Goal: Task Accomplishment & Management: Manage account settings

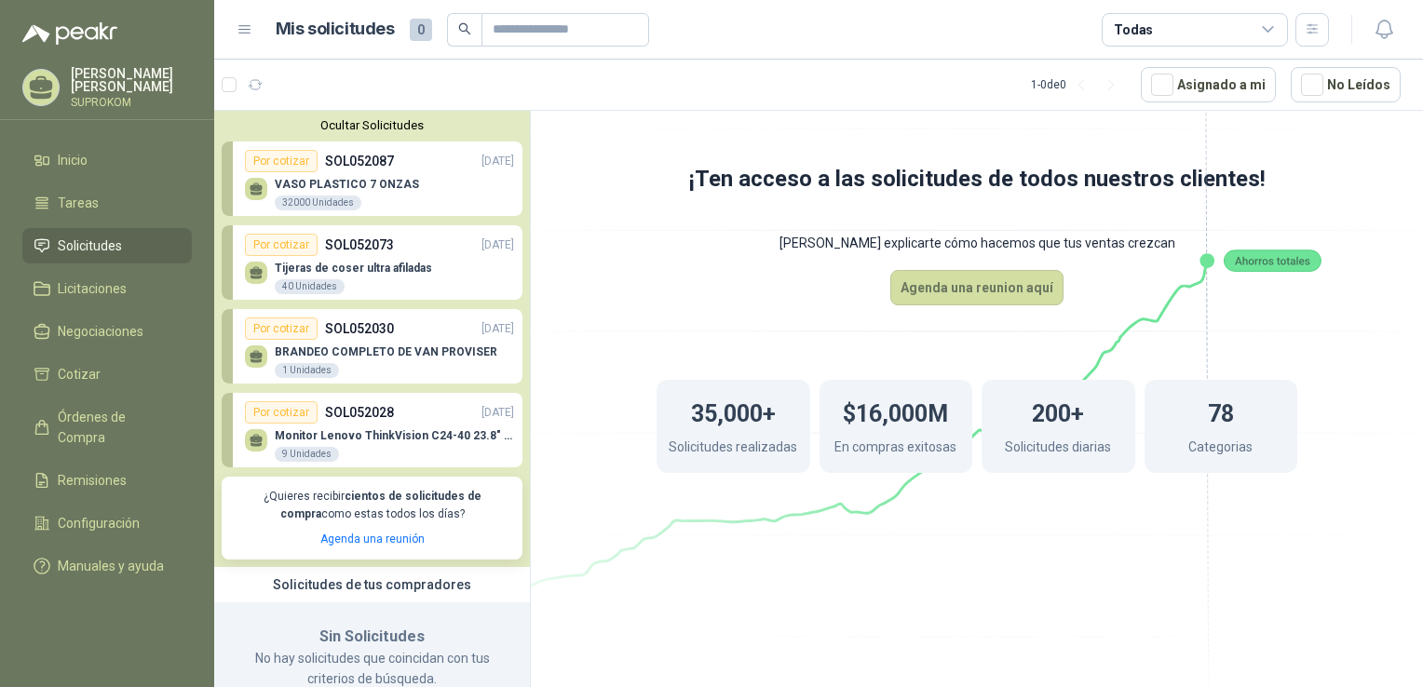
click at [650, 542] on div "35,000+ Solicitudes realizadas $16,000M En compras exitosas 200+ Solicitudes di…" at bounding box center [977, 427] width 790 height 242
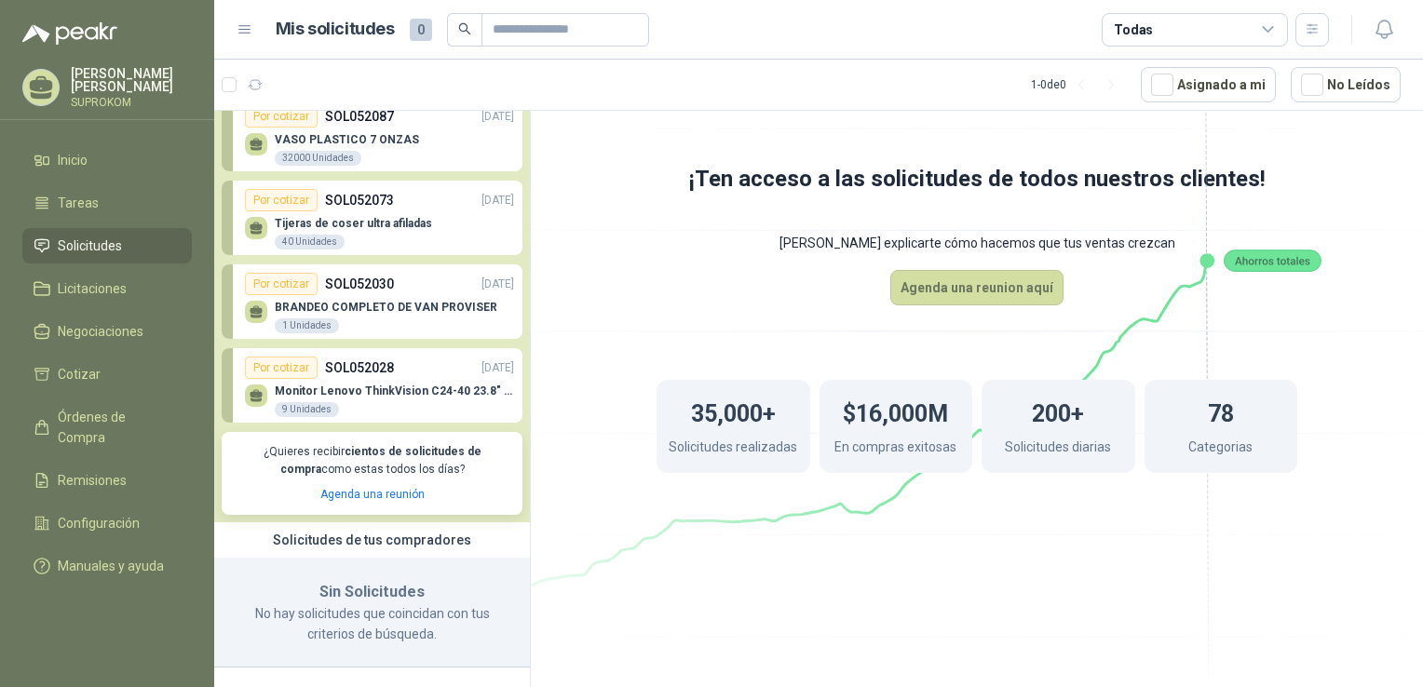
click at [273, 299] on div "BRANDEO COMPLETO DE VAN PROVISER 1 Unidades" at bounding box center [379, 314] width 269 height 39
click at [274, 292] on div "Por cotizar" at bounding box center [281, 284] width 73 height 22
click at [73, 513] on span "Configuración" at bounding box center [99, 523] width 82 height 20
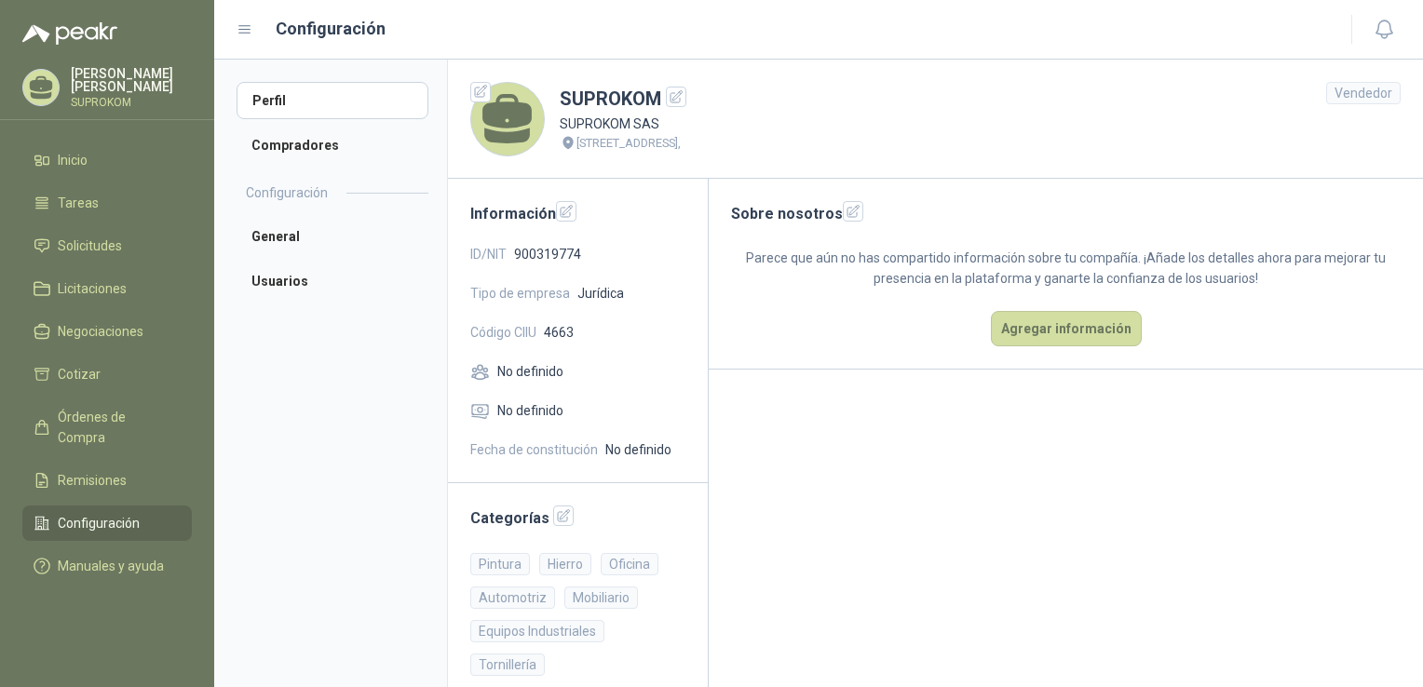
click at [533, 379] on span "No definido" at bounding box center [530, 371] width 66 height 20
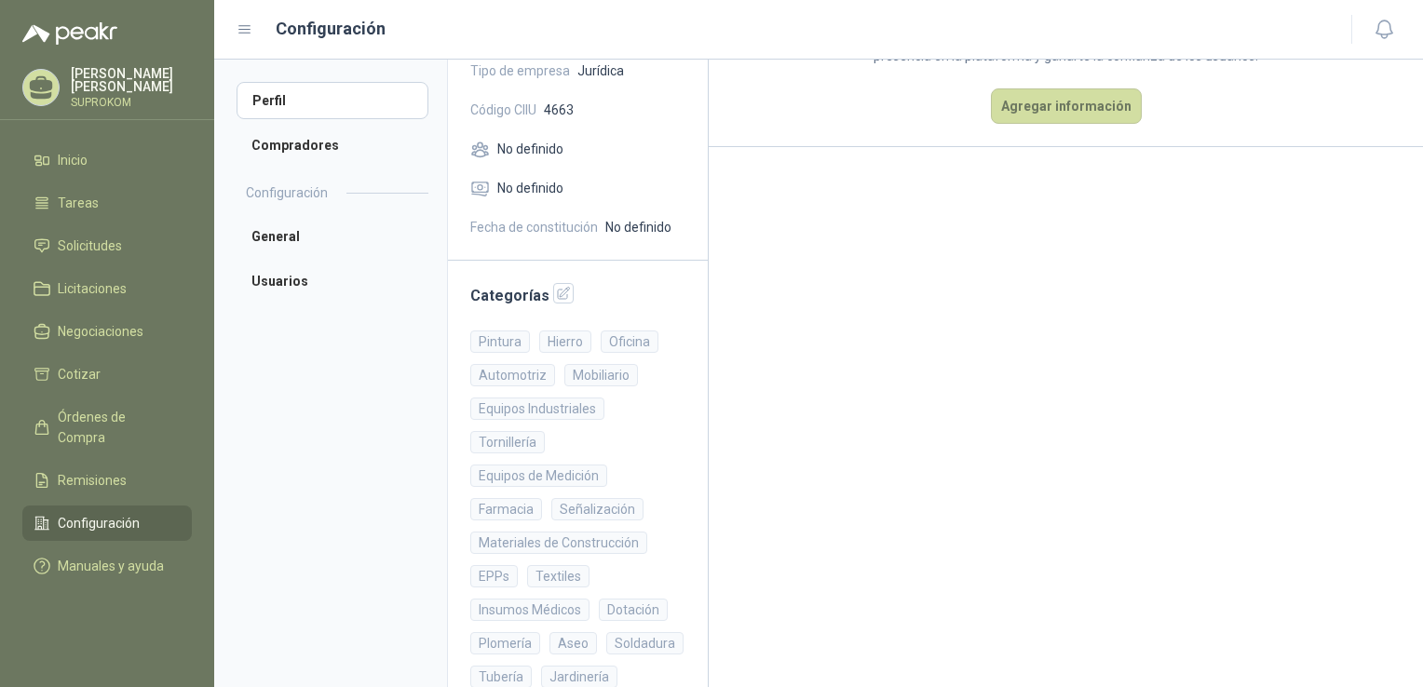
scroll to position [19, 0]
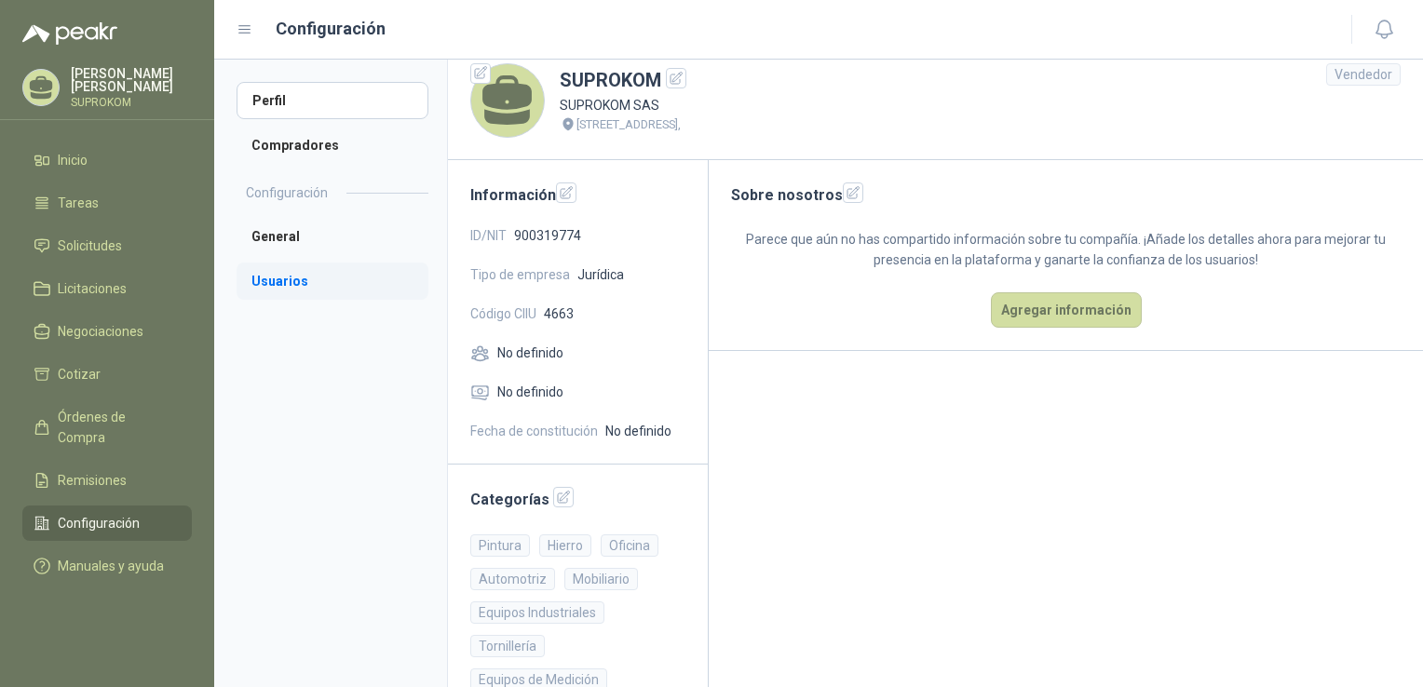
click at [298, 287] on li "Usuarios" at bounding box center [333, 281] width 192 height 37
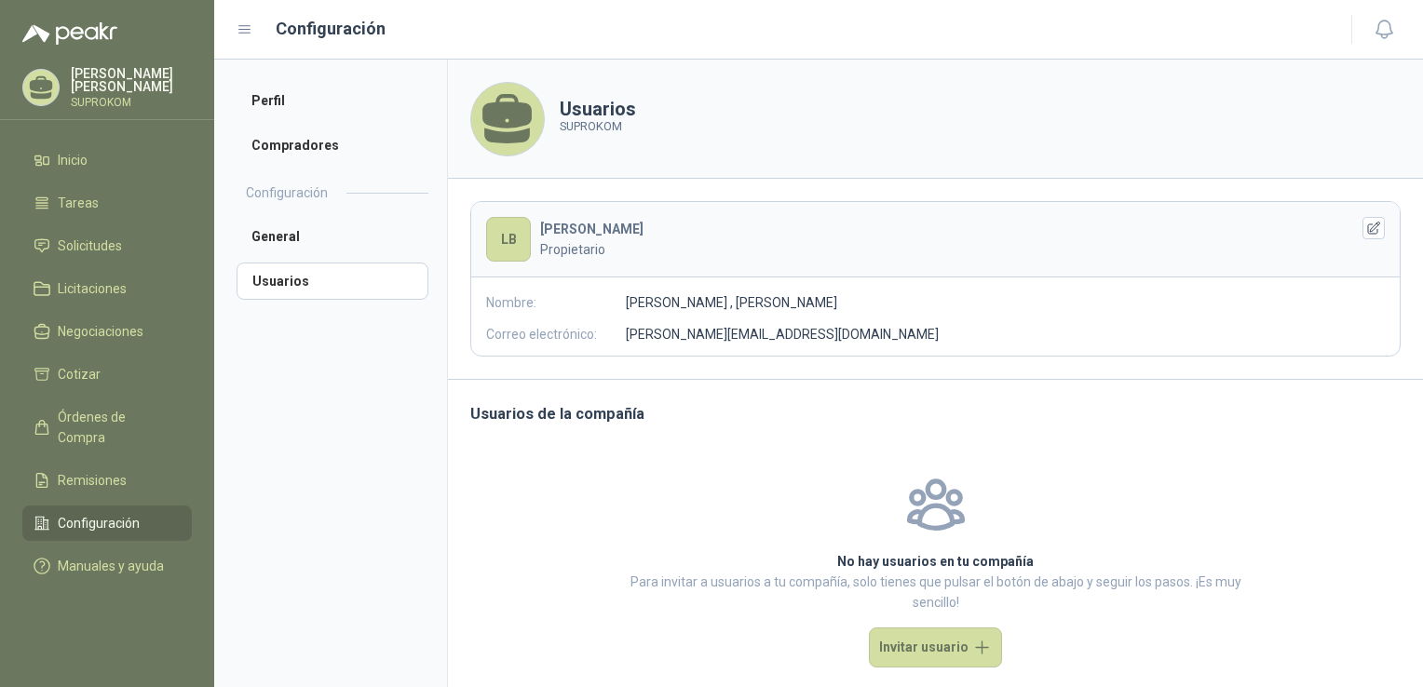
scroll to position [22, 0]
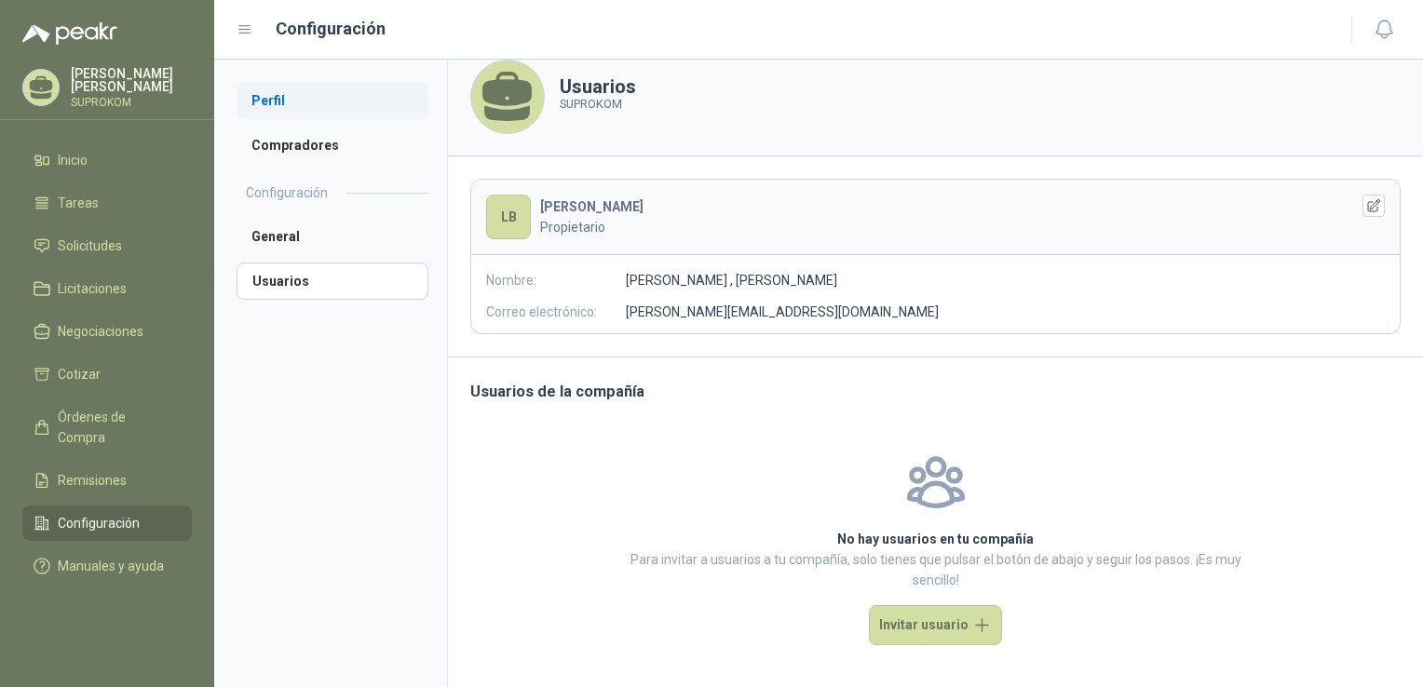
click at [294, 100] on li "Perfil" at bounding box center [333, 100] width 192 height 37
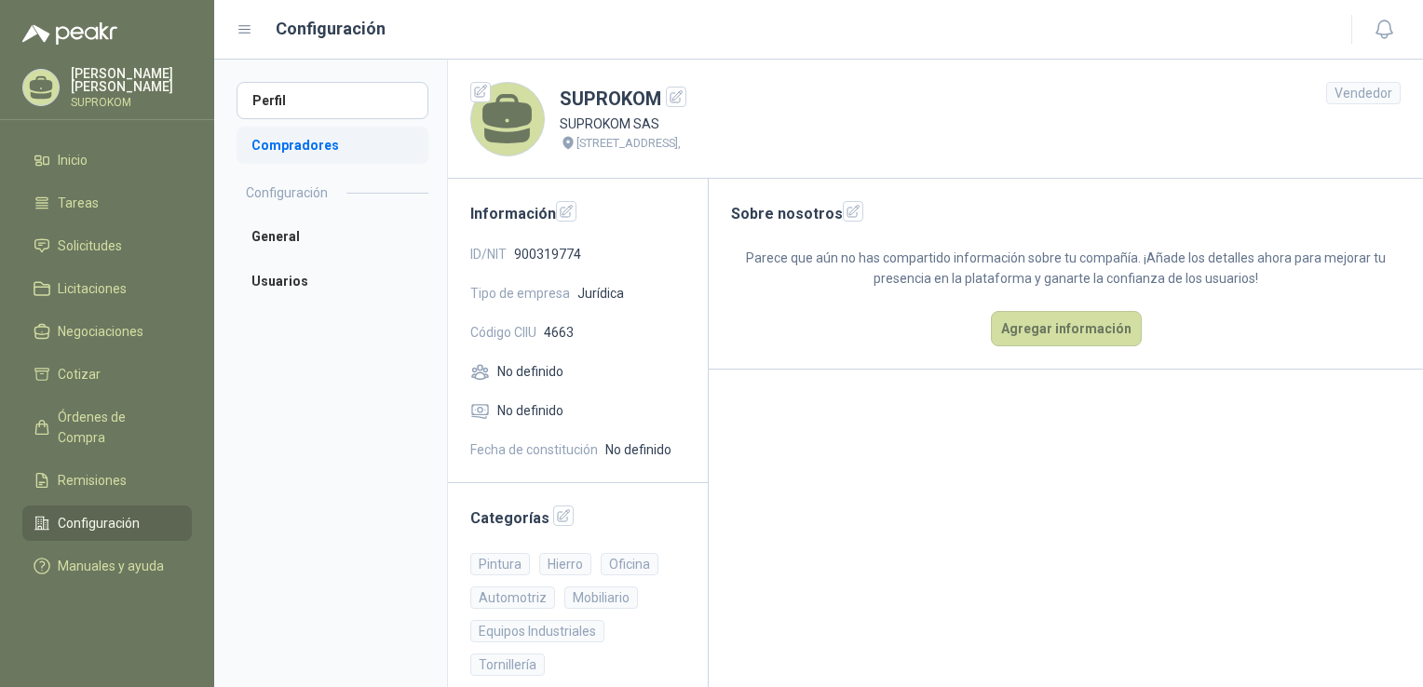
click at [313, 162] on li "Compradores" at bounding box center [333, 145] width 192 height 37
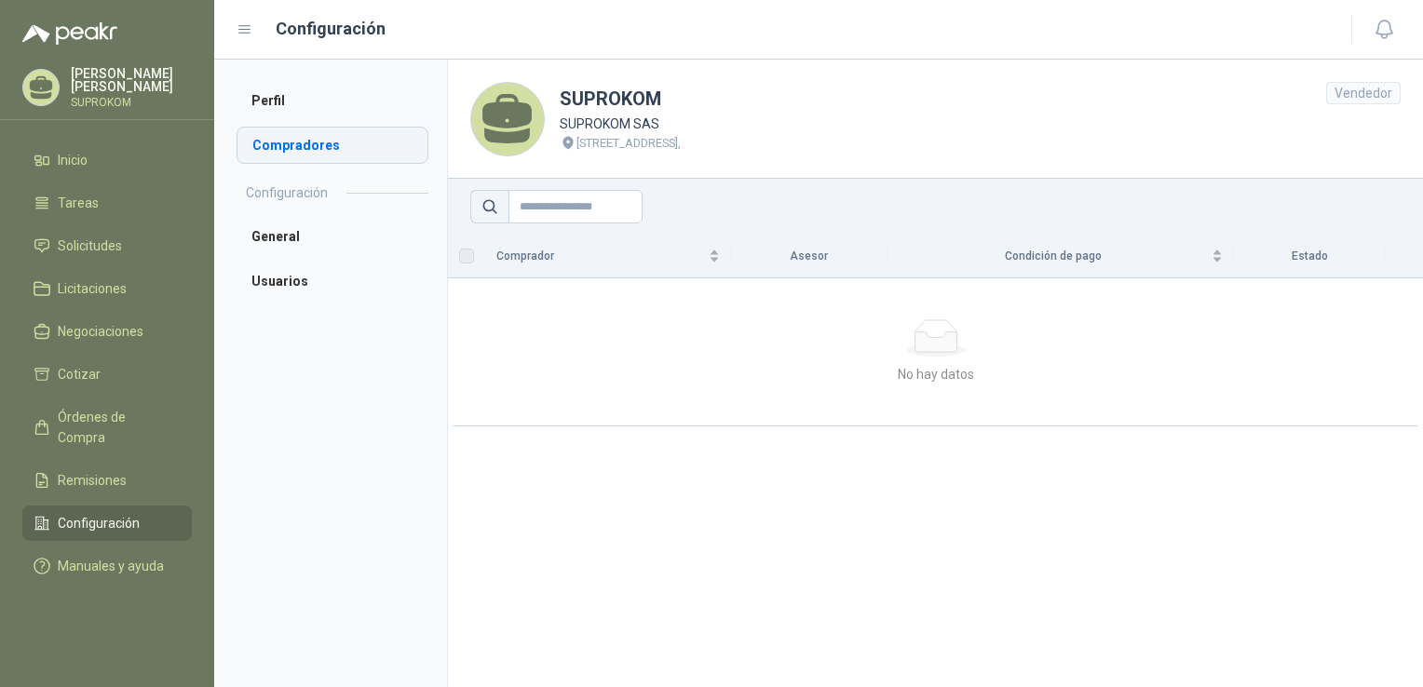
click at [312, 147] on li "Compradores" at bounding box center [333, 145] width 192 height 37
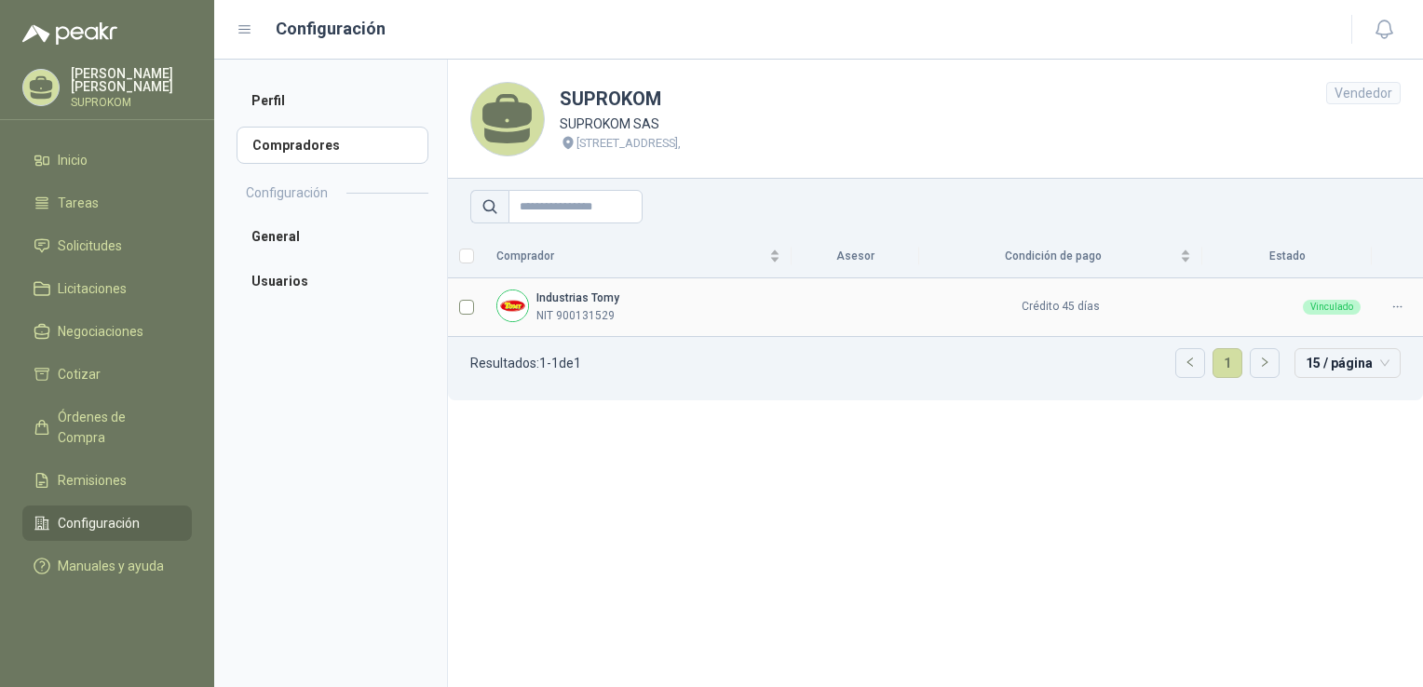
click at [458, 300] on td at bounding box center [466, 308] width 37 height 59
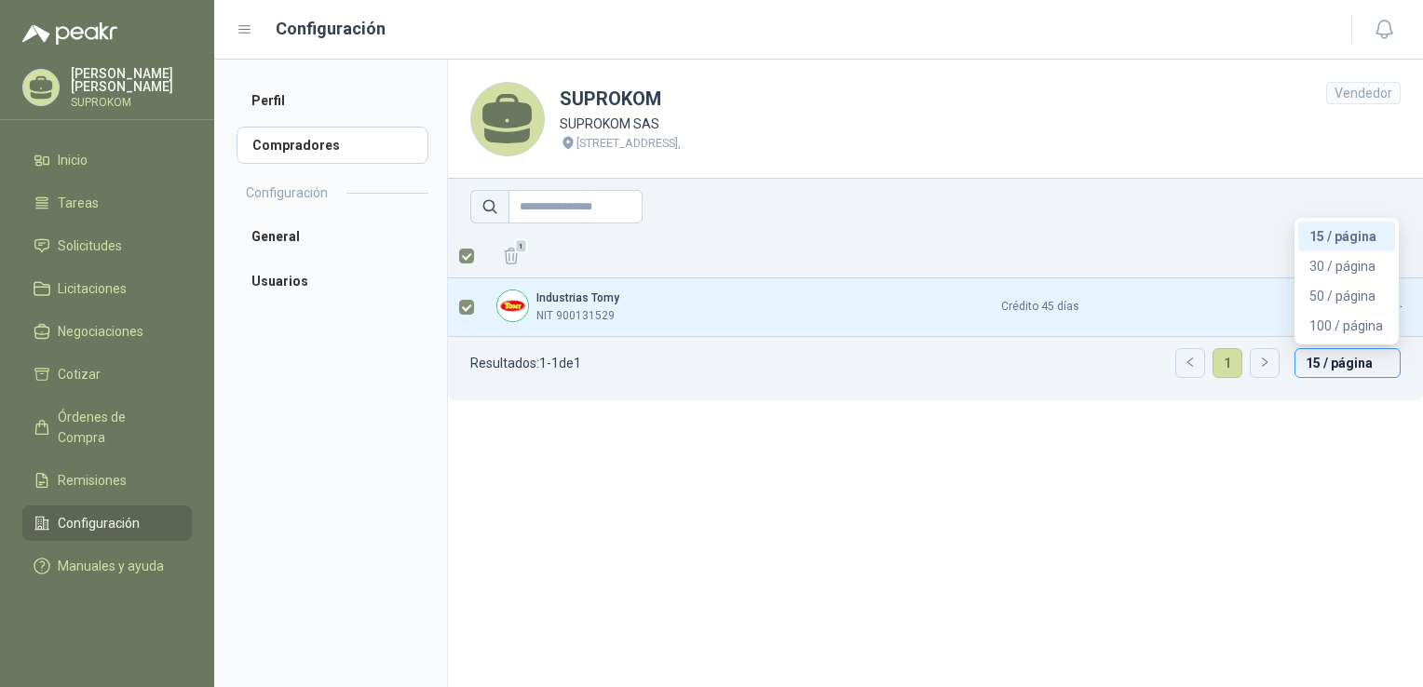
click at [1356, 367] on span "15 / página" at bounding box center [1348, 363] width 84 height 28
click at [1236, 362] on link "1" at bounding box center [1228, 363] width 28 height 28
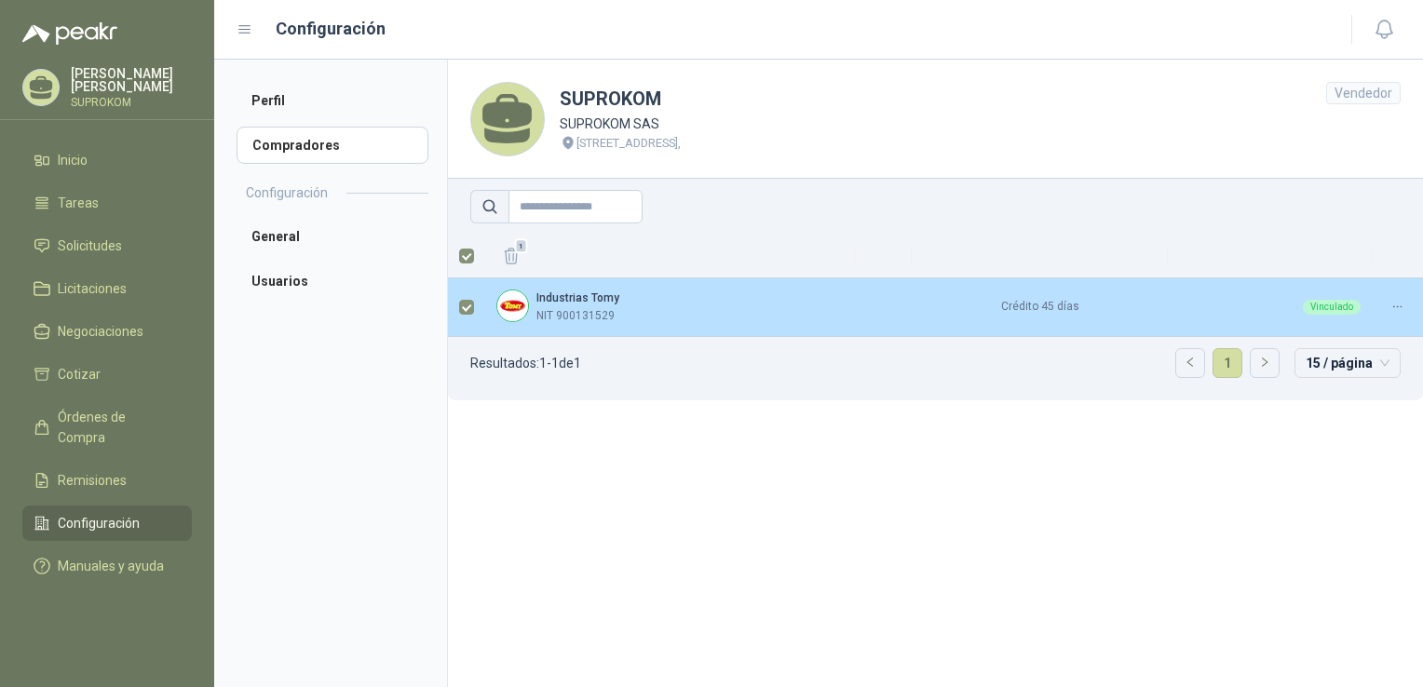
click at [1076, 304] on td "Crédito 45 días" at bounding box center [1040, 308] width 256 height 59
click at [1398, 307] on icon at bounding box center [1398, 307] width 14 height 14
click at [1326, 335] on span "Editar" at bounding box center [1352, 338] width 90 height 20
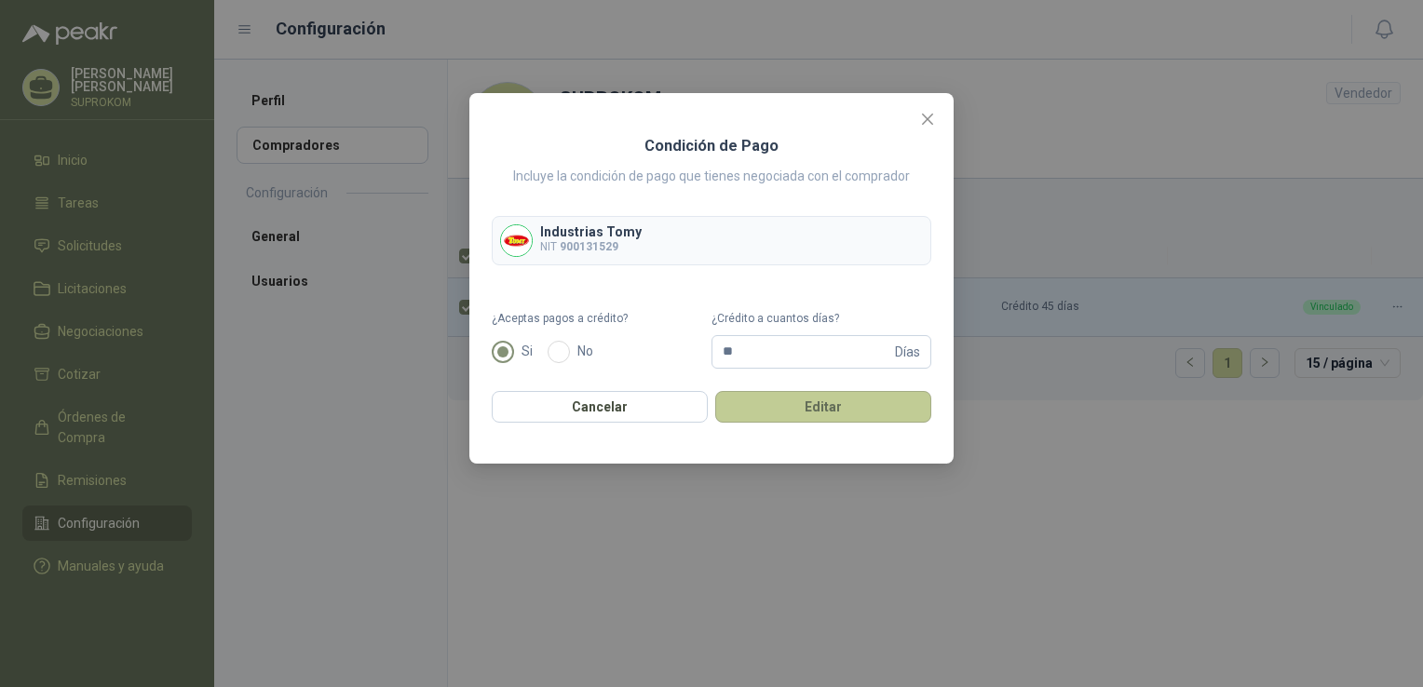
click at [796, 405] on button "Editar" at bounding box center [823, 407] width 216 height 32
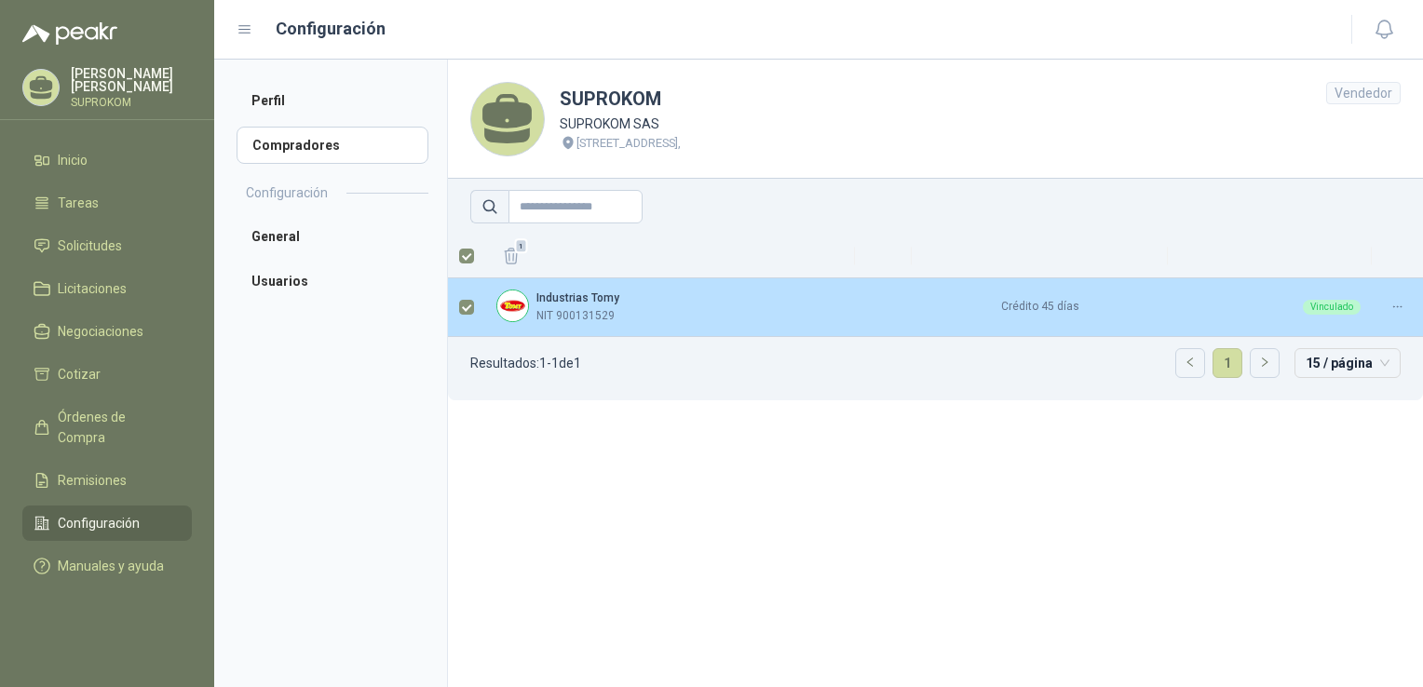
click at [569, 297] on b "Industrias Tomy" at bounding box center [578, 298] width 83 height 13
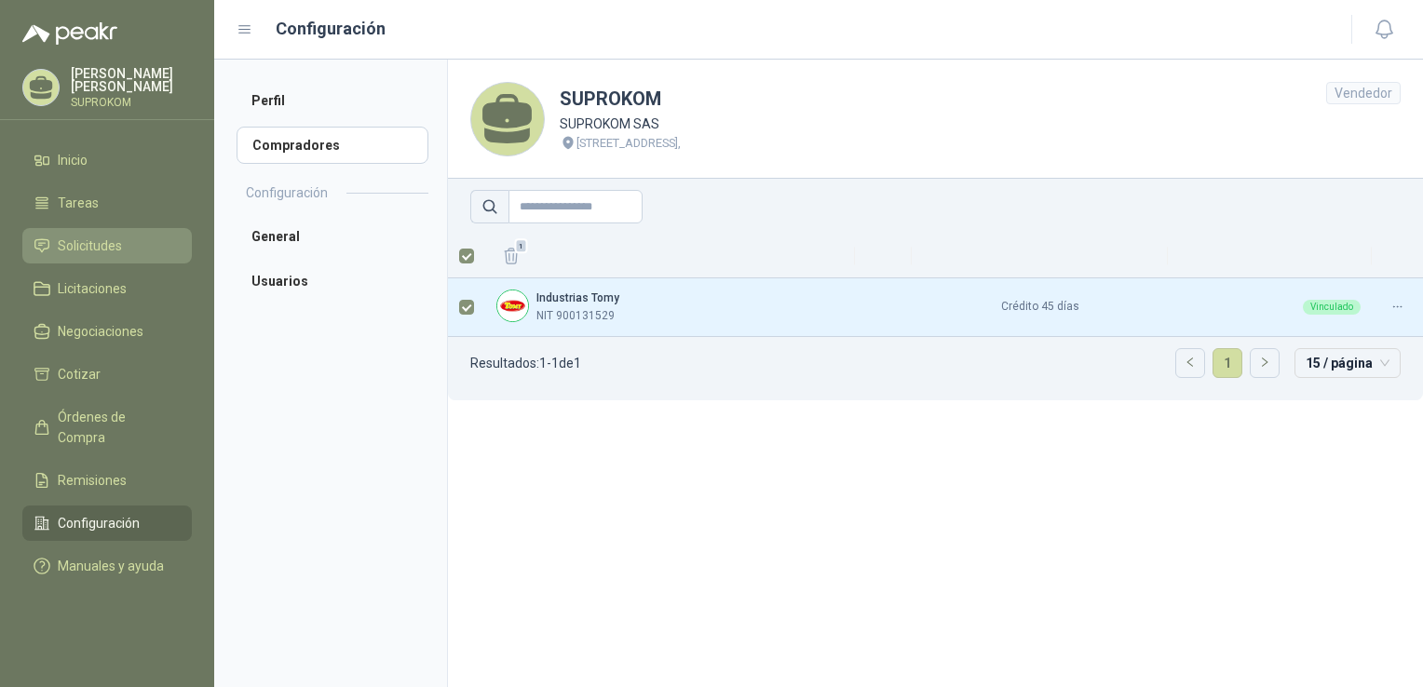
click at [113, 240] on span "Solicitudes" at bounding box center [90, 246] width 64 height 20
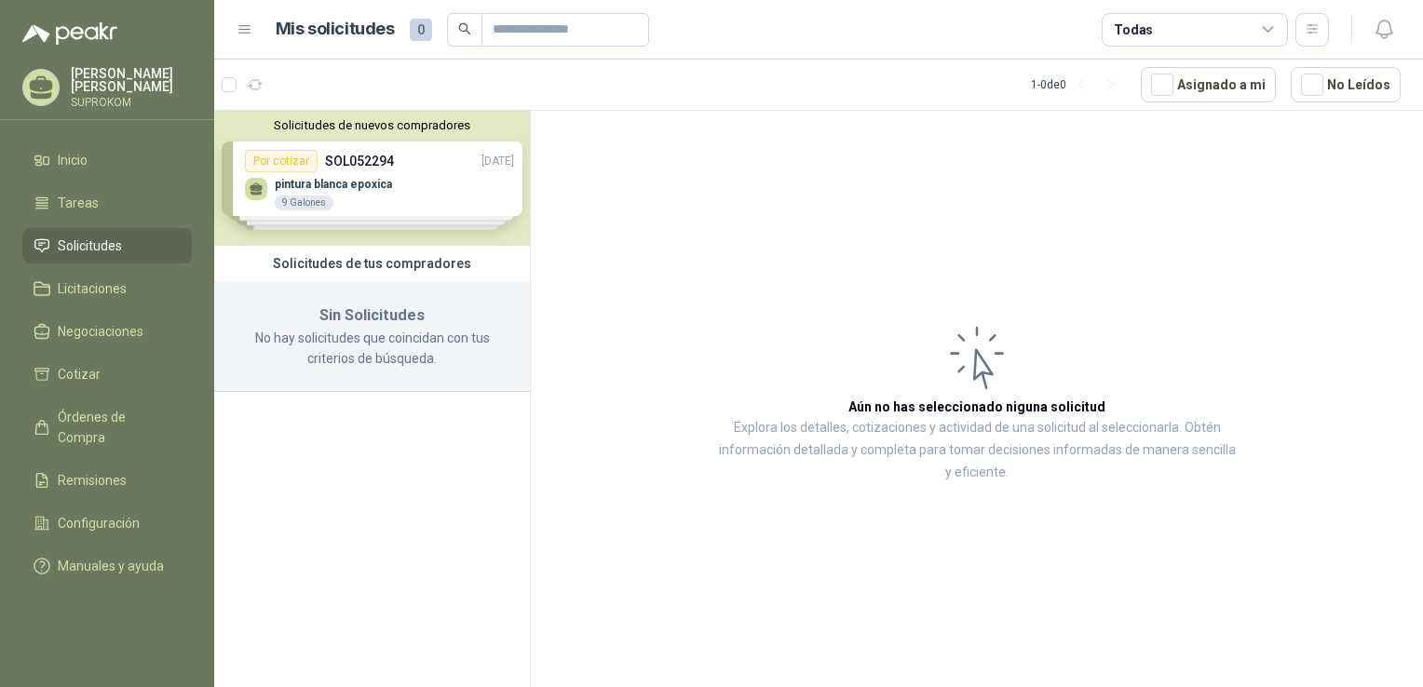
click at [379, 184] on div "Solicitudes de nuevos compradores Por cotizar SOL052294 [DATE] pintura blanca e…" at bounding box center [372, 178] width 316 height 135
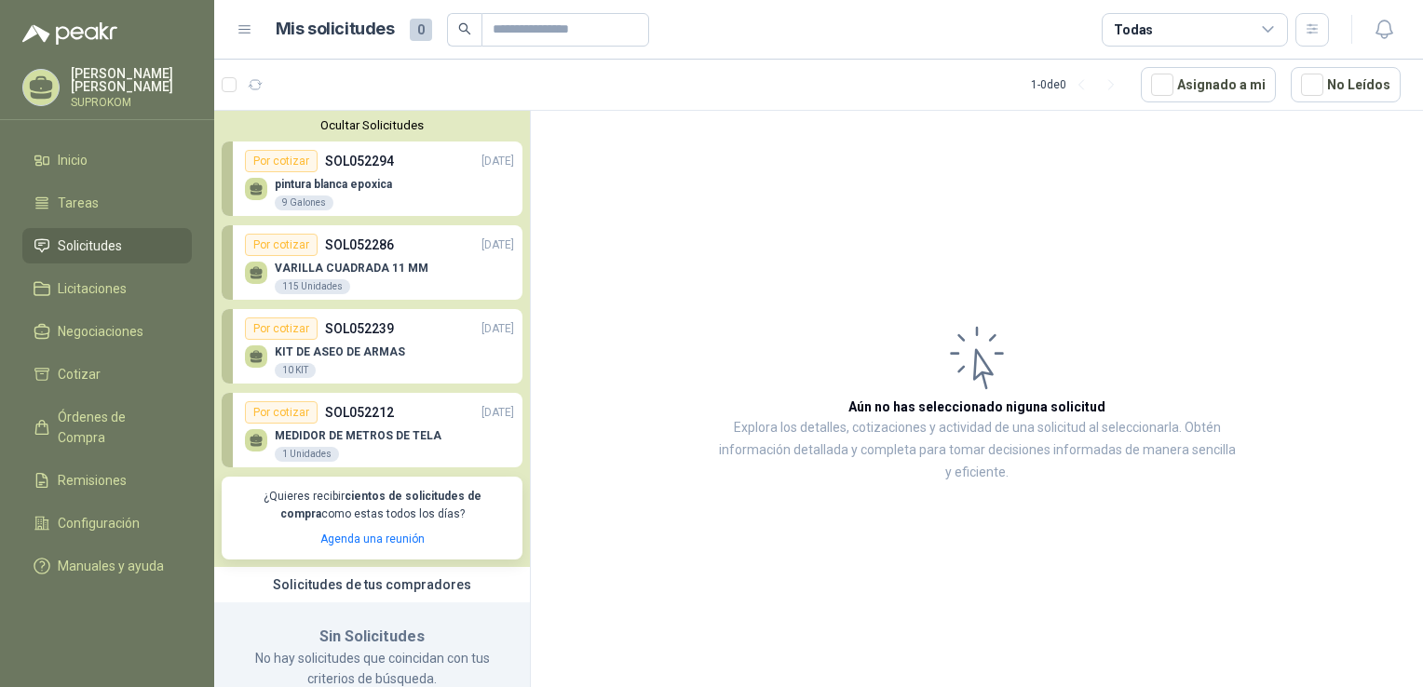
click at [296, 166] on div "Por cotizar" at bounding box center [281, 161] width 73 height 22
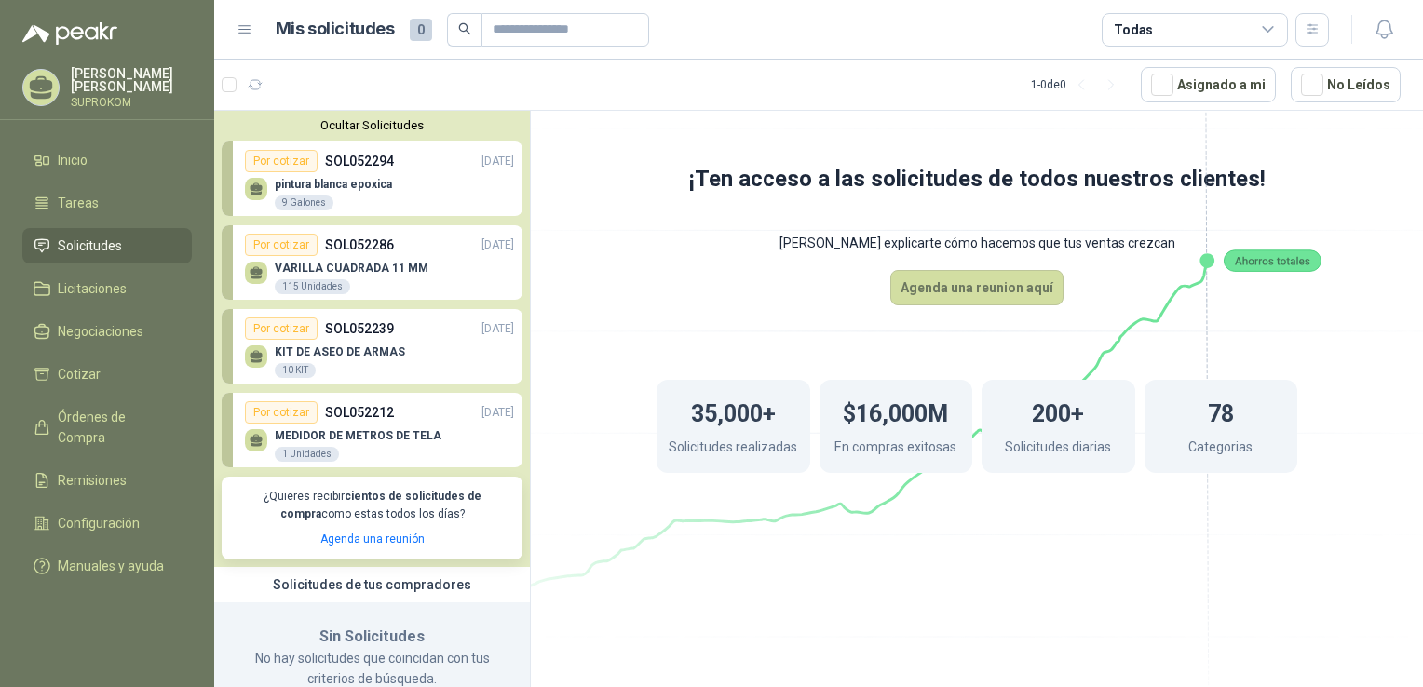
scroll to position [45, 0]
